Goal: Task Accomplishment & Management: Manage account settings

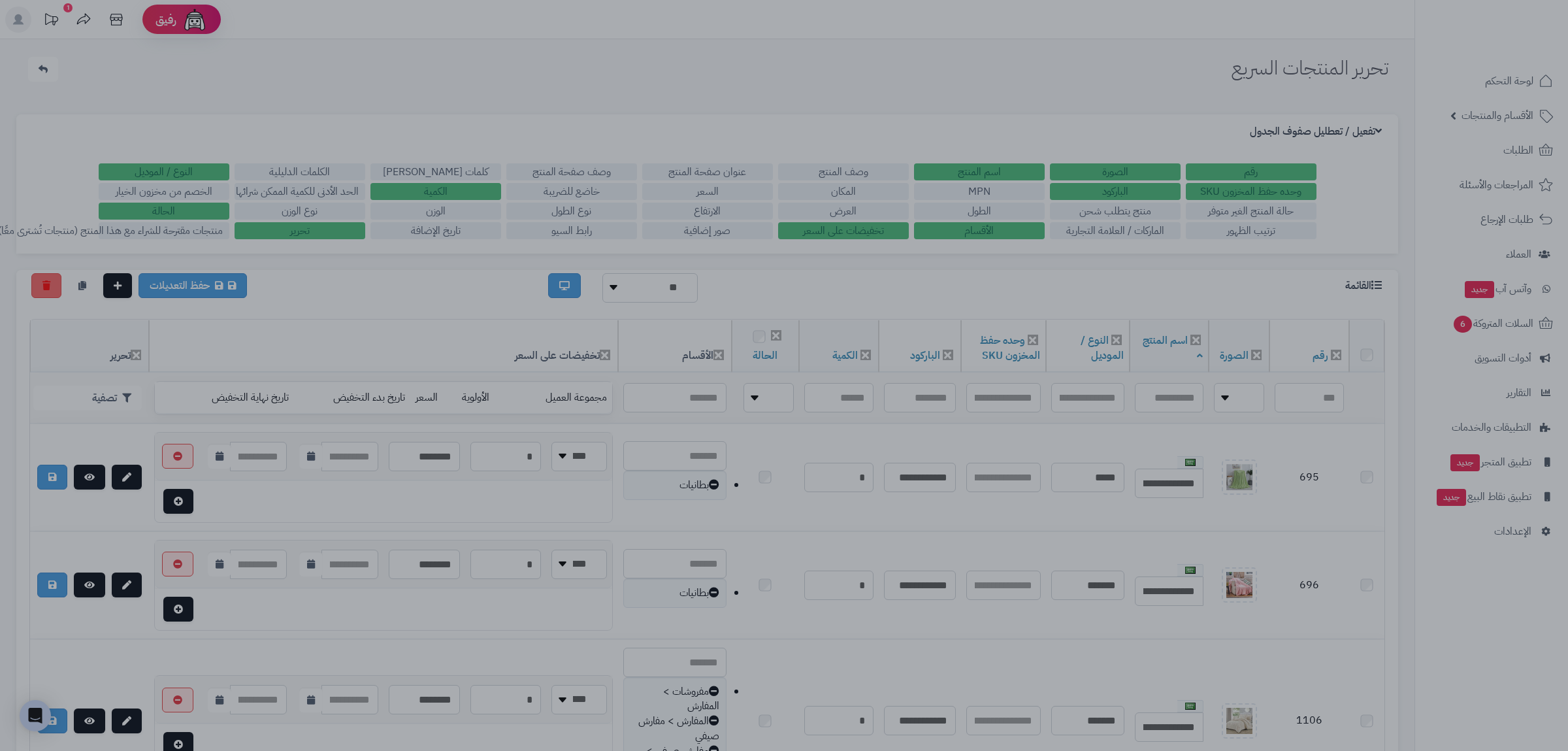
click at [457, 121] on div at bounding box center [784, 375] width 1568 height 751
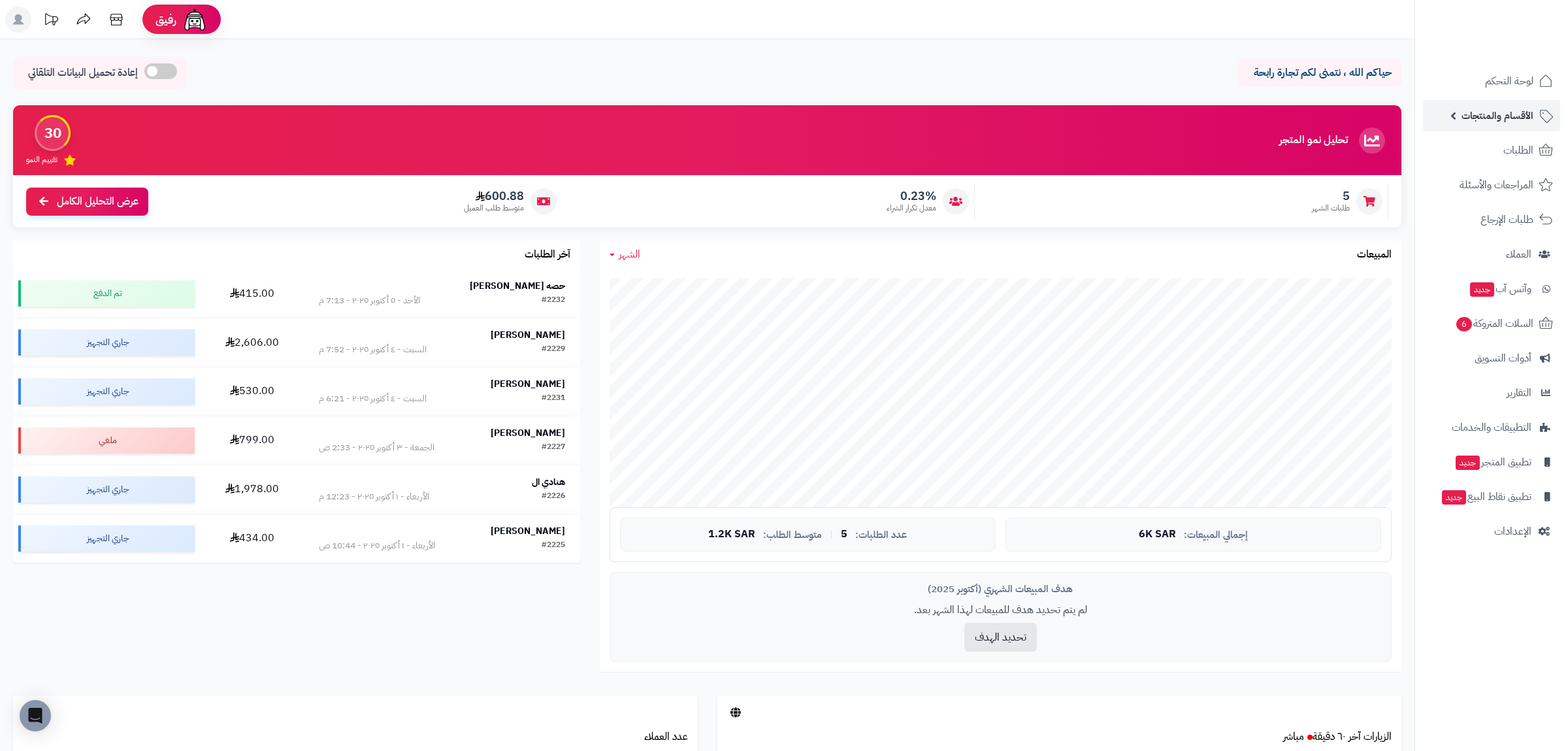
click at [1480, 123] on span "الأقسام والمنتجات" at bounding box center [1497, 116] width 72 height 18
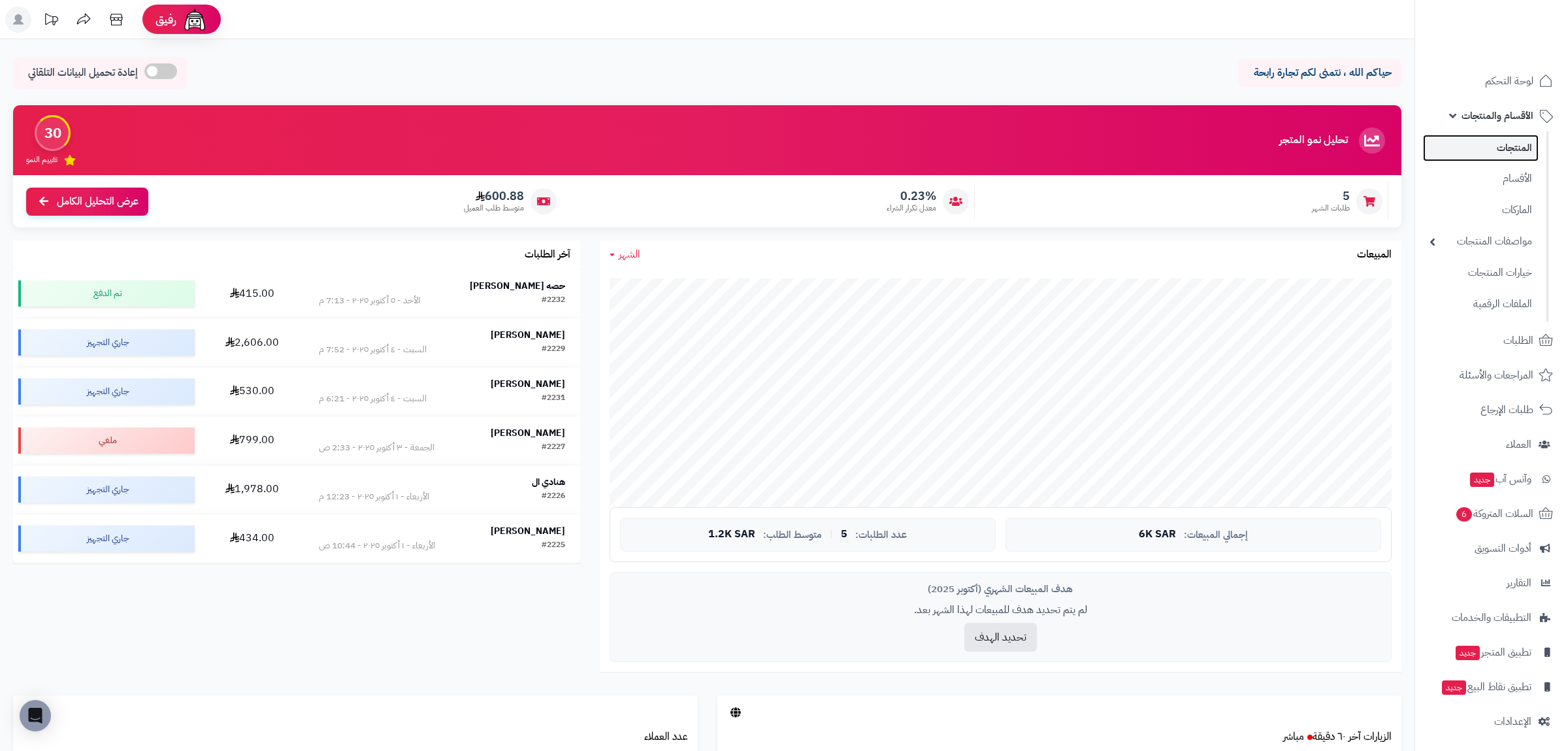
click at [1495, 146] on link "المنتجات" at bounding box center [1480, 148] width 116 height 27
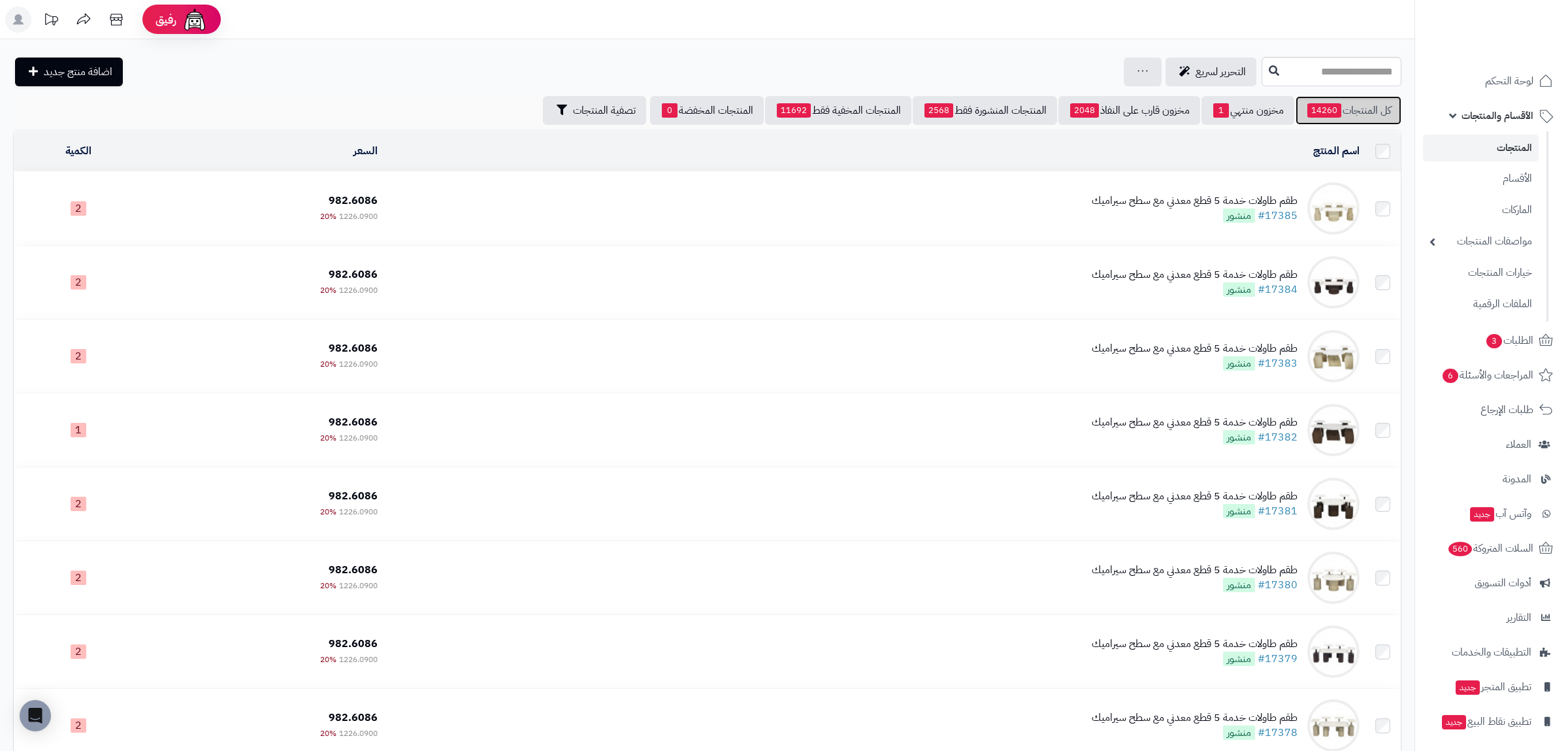
click at [1344, 107] on link "كل المنتجات 14260" at bounding box center [1348, 110] width 106 height 29
click at [1251, 104] on link "مخزون منتهي 4" at bounding box center [1247, 110] width 93 height 29
